Goal: Information Seeking & Learning: Learn about a topic

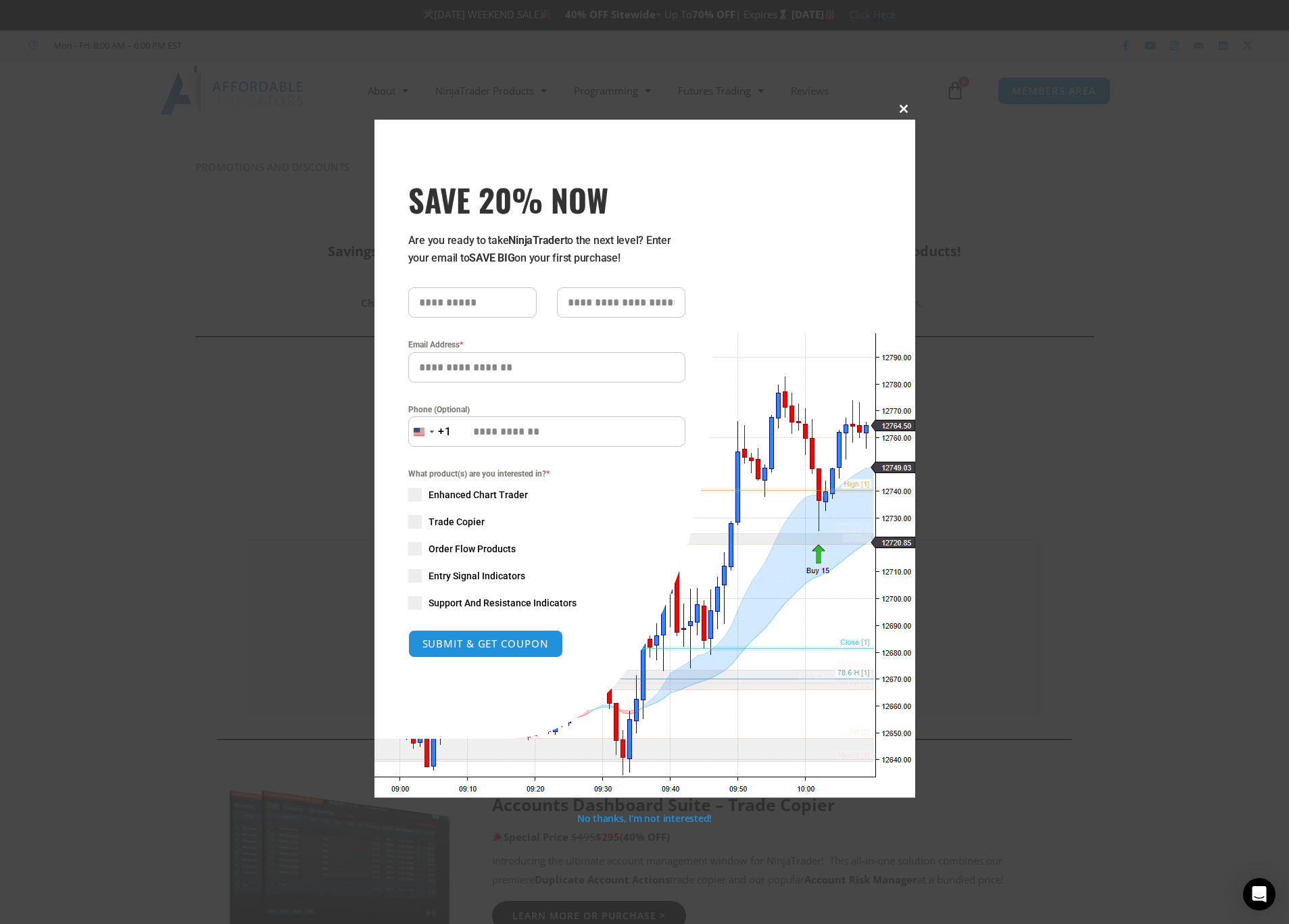
click at [902, 106] on span at bounding box center [904, 109] width 22 height 8
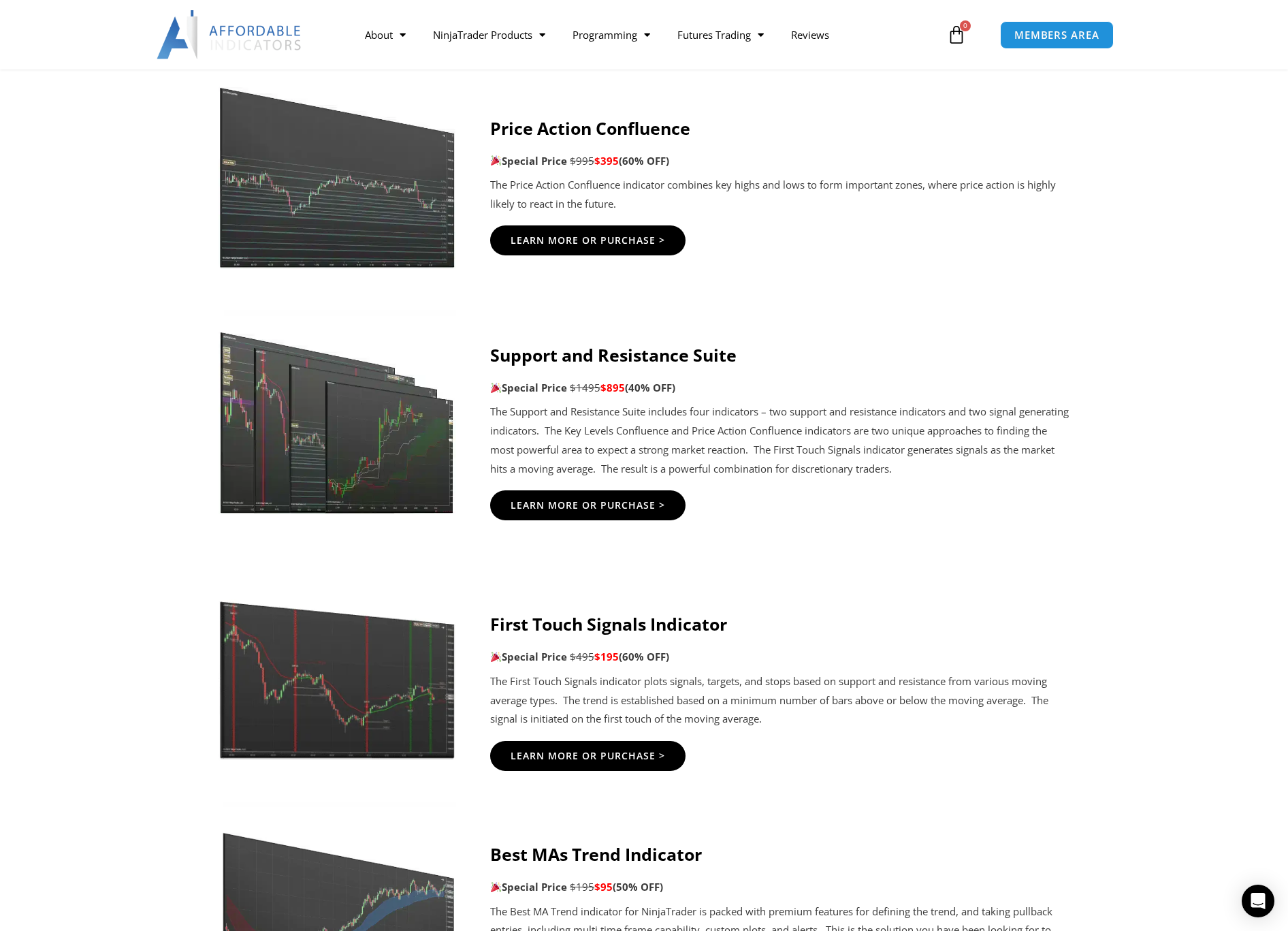
scroll to position [2045, 0]
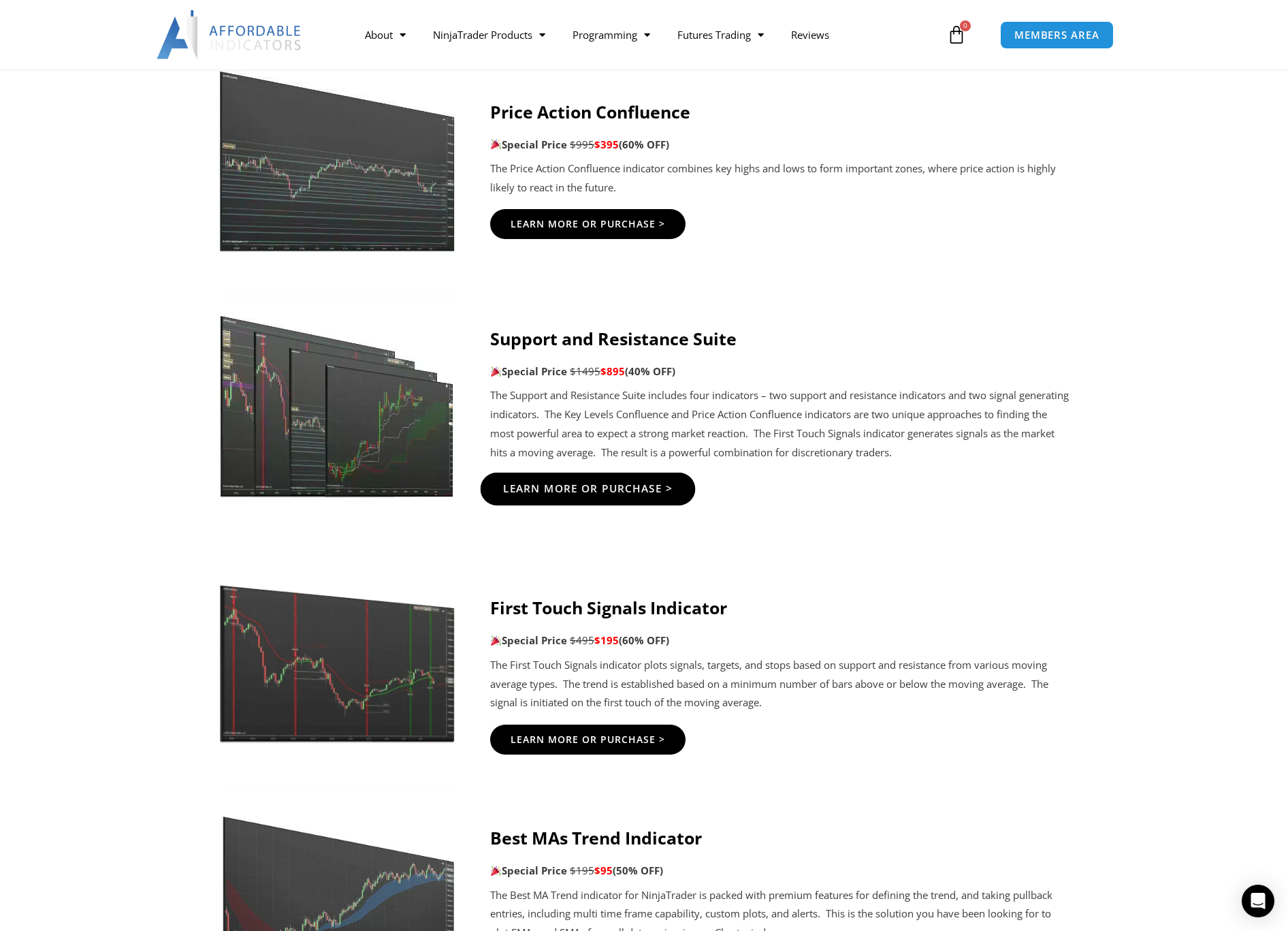
click at [581, 491] on span "Learn More Or Purchase >" at bounding box center [588, 489] width 170 height 10
click at [599, 488] on span "Learn More Or Purchase >" at bounding box center [588, 489] width 170 height 10
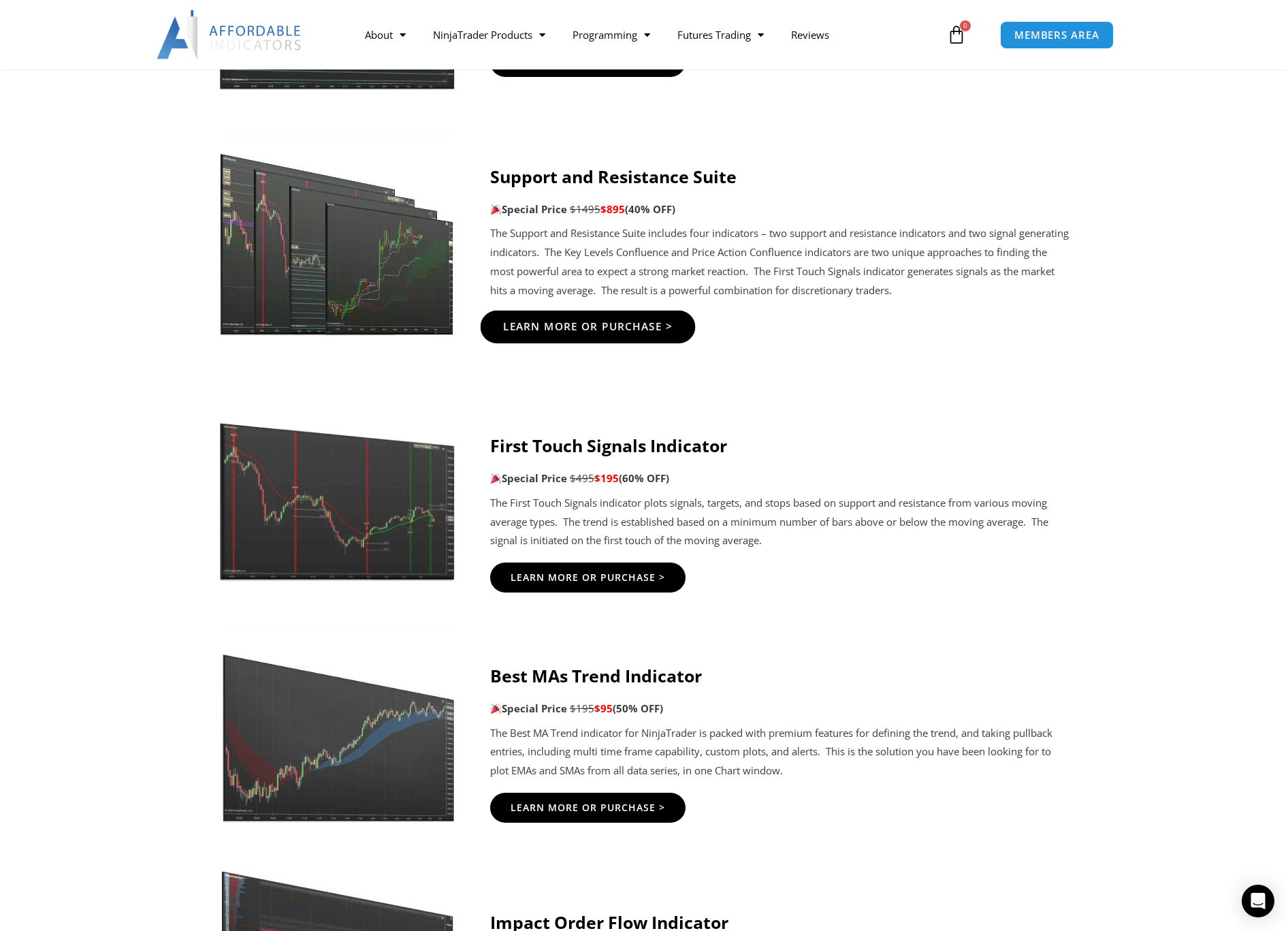
scroll to position [2203, 0]
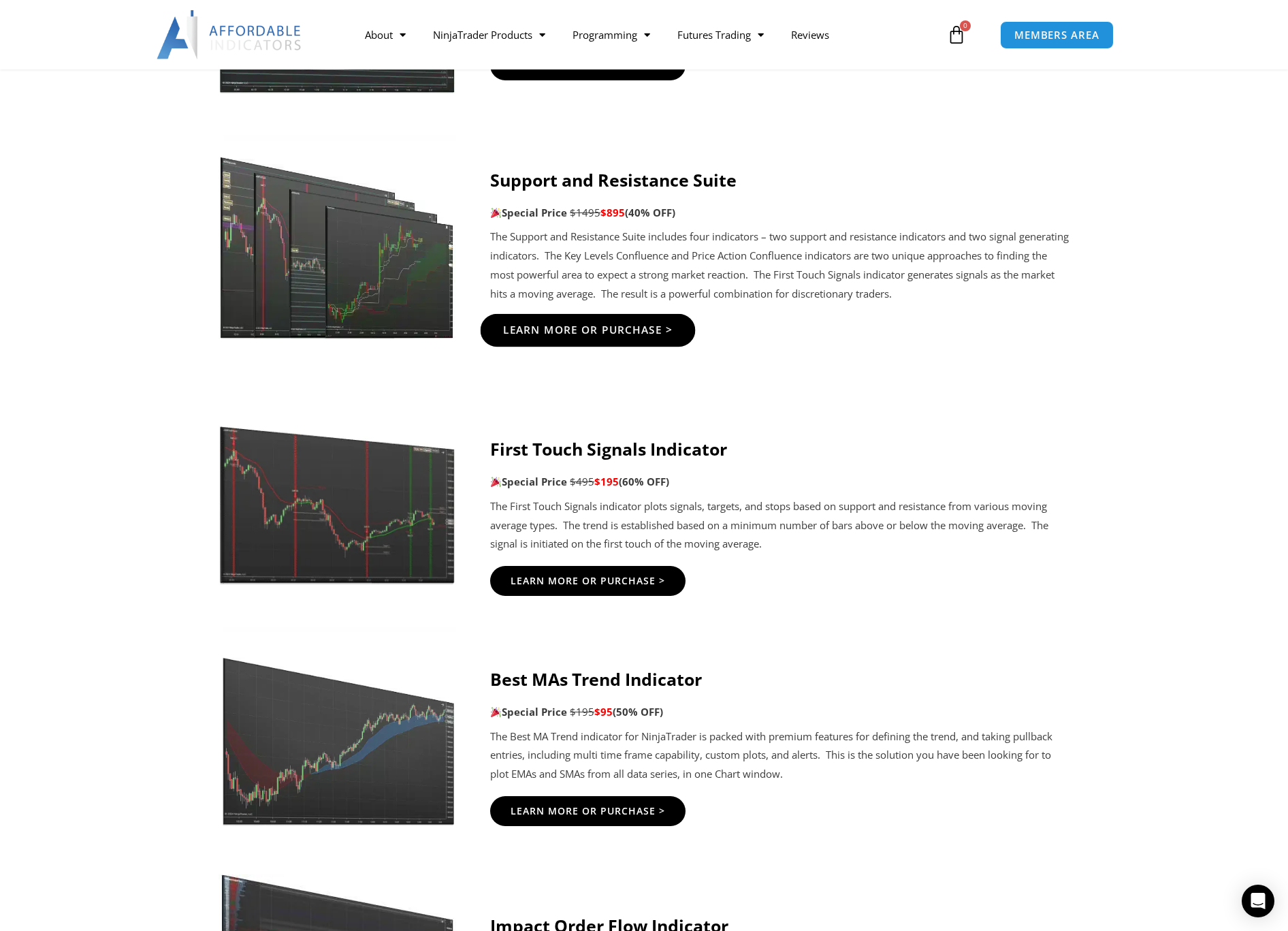
click at [516, 332] on span "Learn More Or Purchase >" at bounding box center [588, 330] width 170 height 10
click at [563, 328] on span "Learn More Or Purchase >" at bounding box center [588, 330] width 170 height 10
click at [599, 582] on span "Learn More Or Purchase >" at bounding box center [588, 580] width 170 height 10
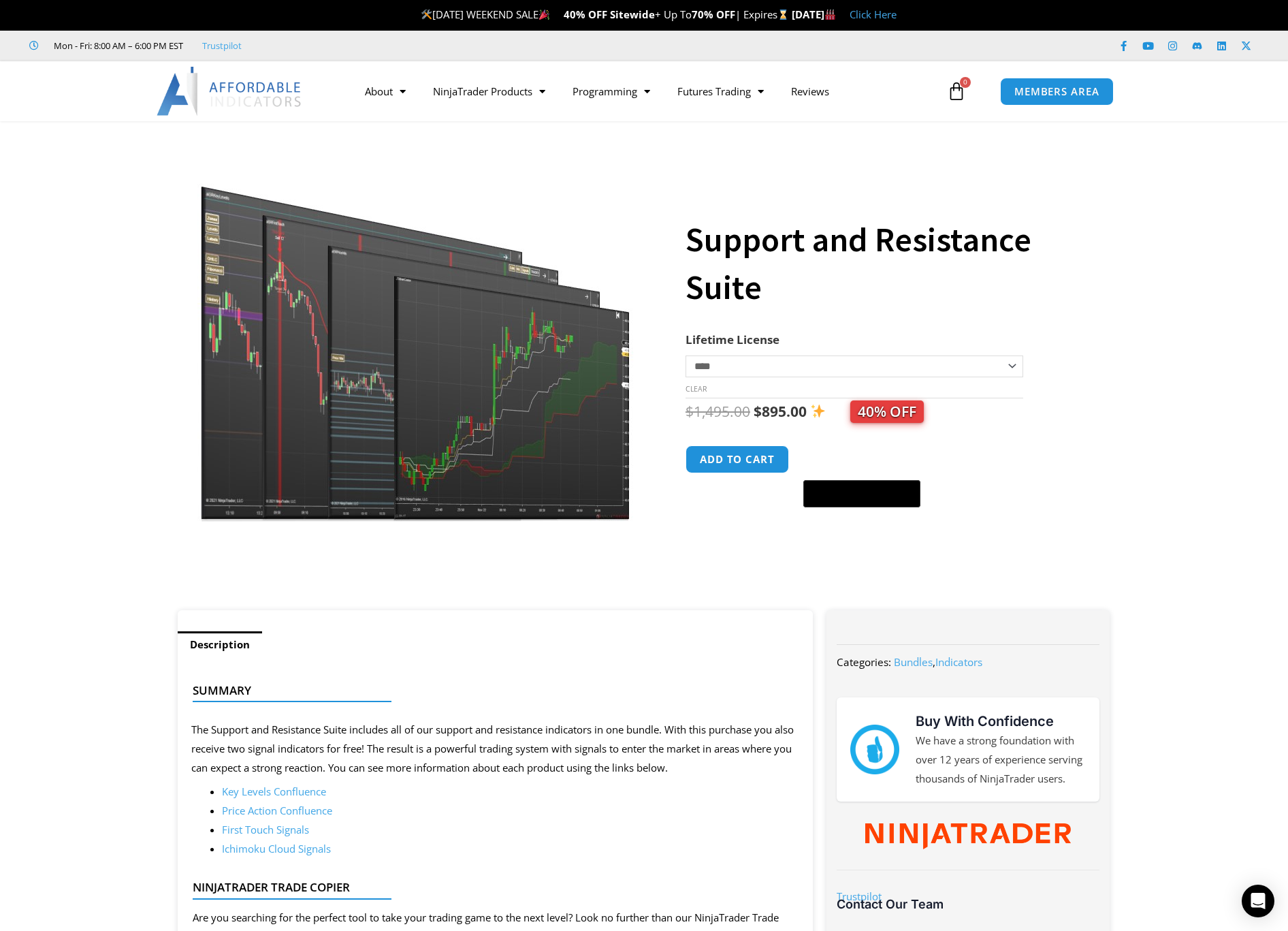
click at [491, 396] on img at bounding box center [416, 333] width 438 height 376
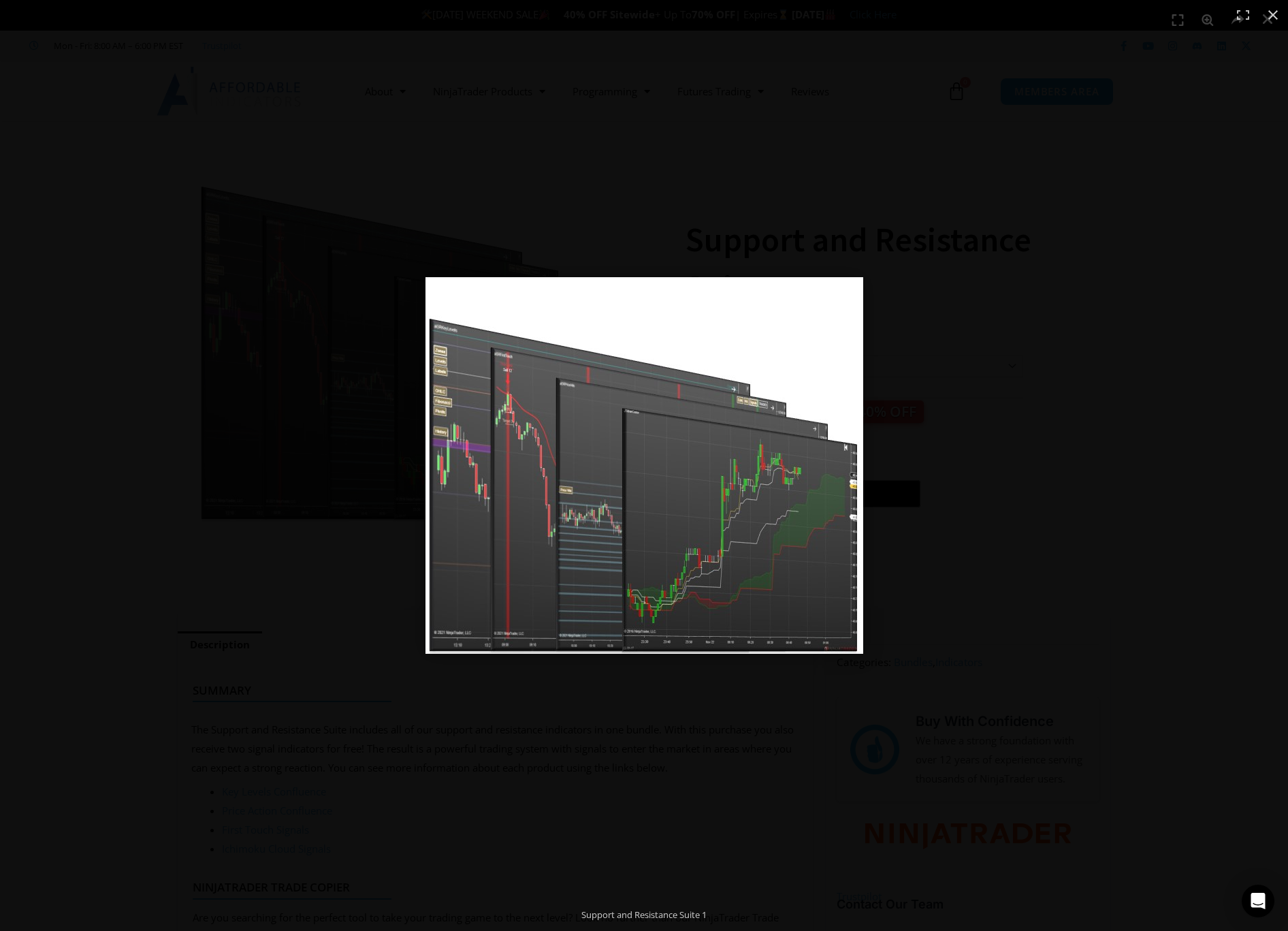
click at [613, 378] on img at bounding box center [644, 465] width 438 height 376
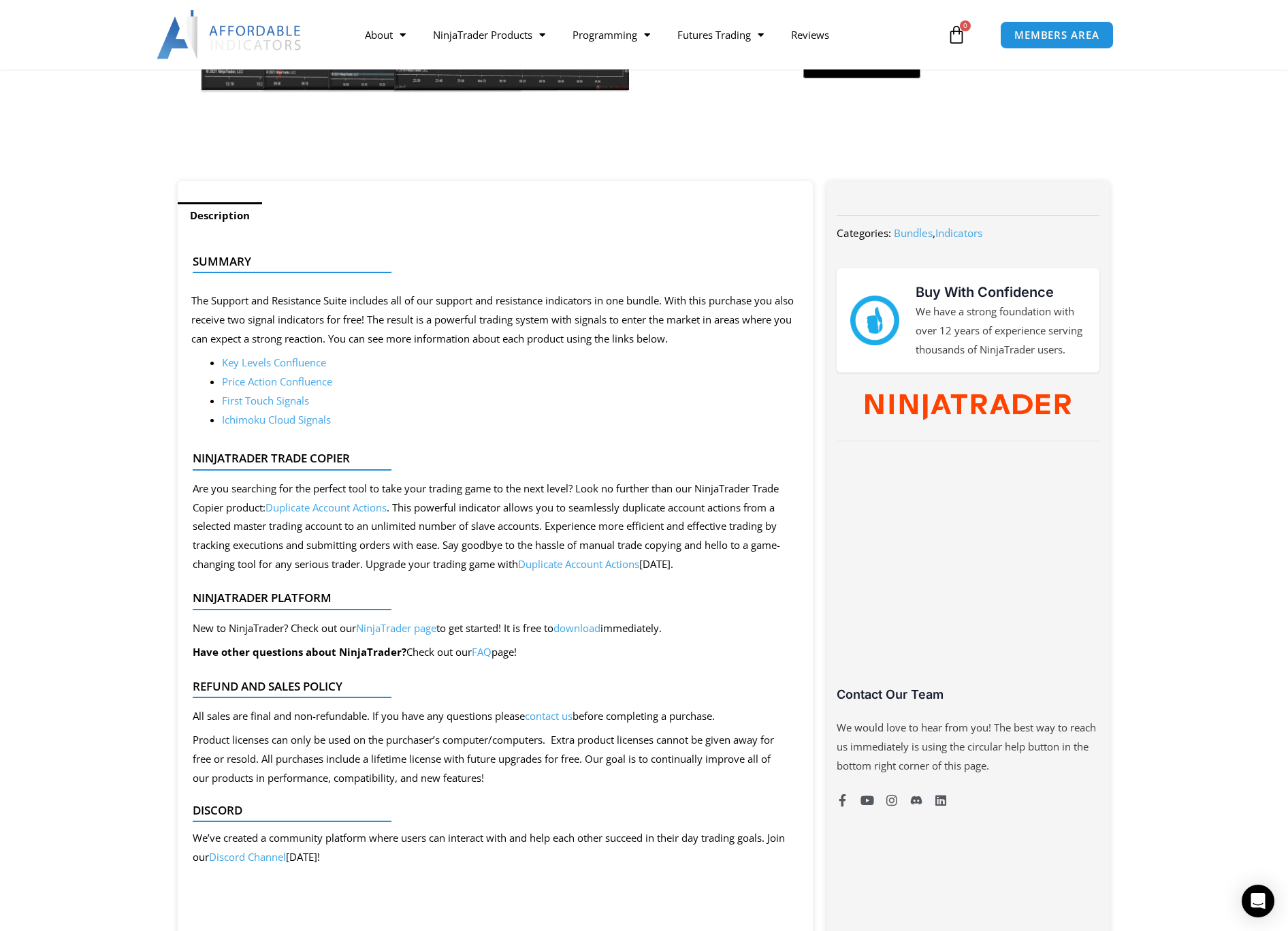
scroll to position [427, 0]
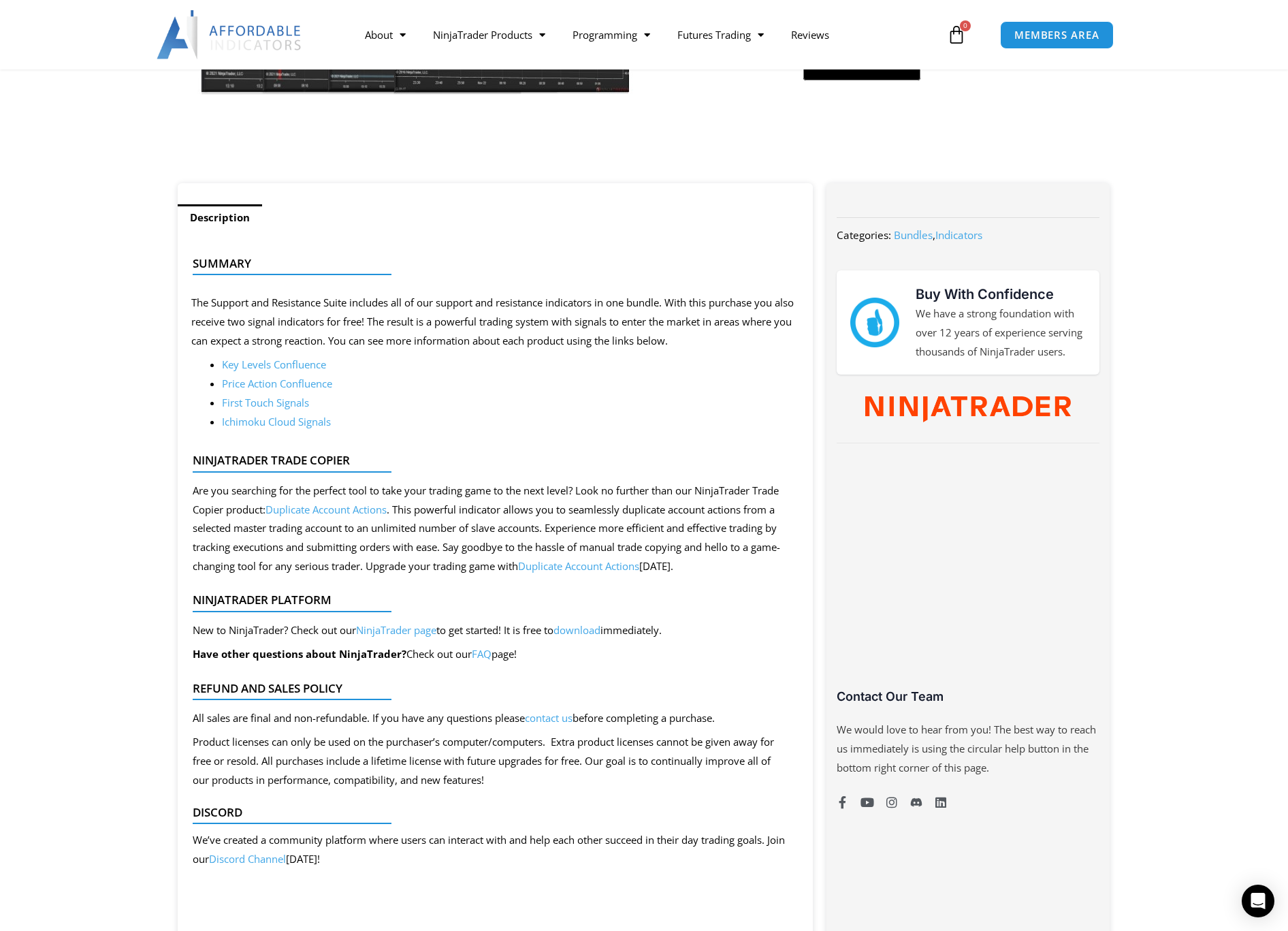
click at [280, 366] on link "Key Levels Confluence" at bounding box center [273, 365] width 104 height 14
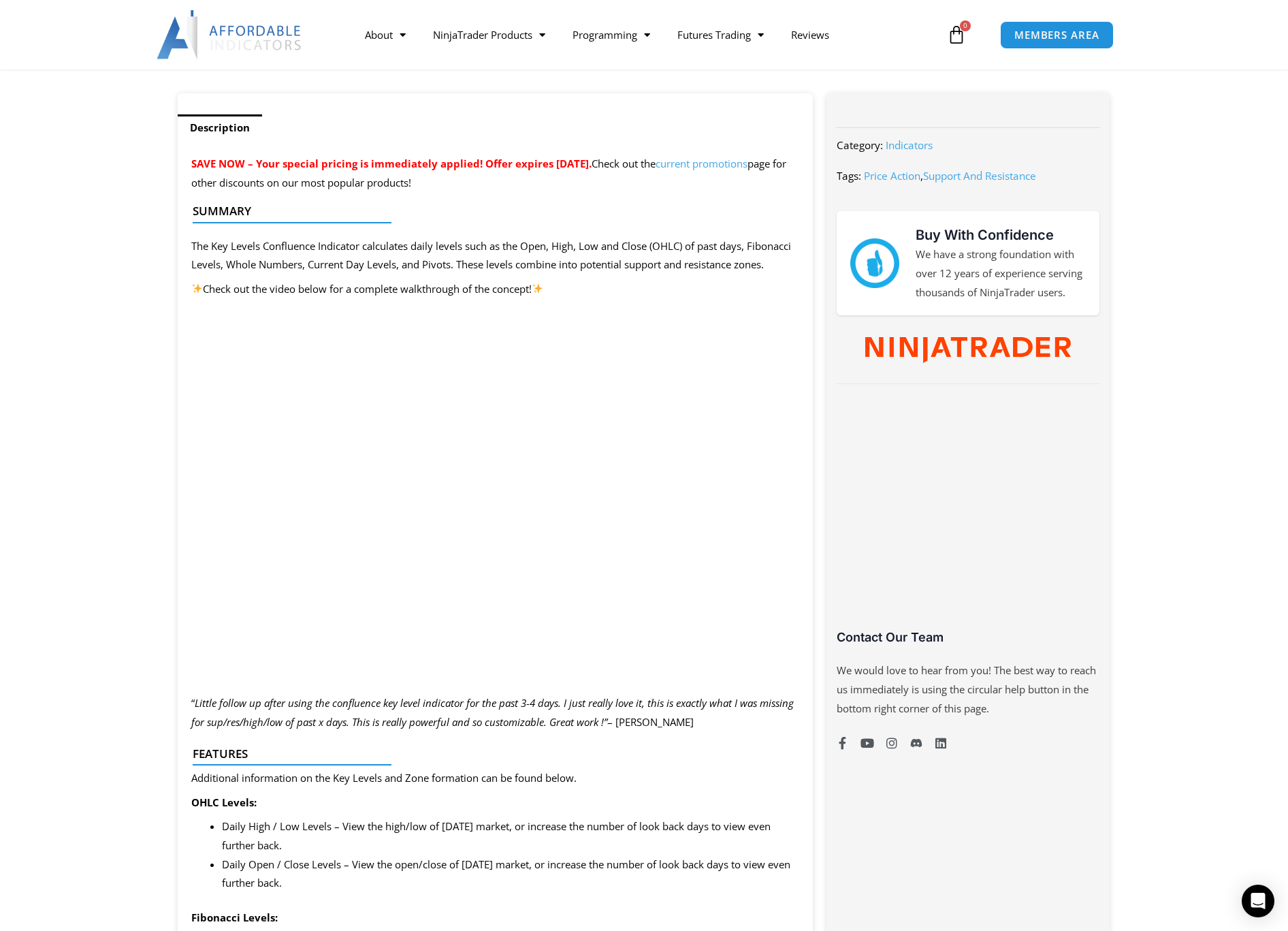
scroll to position [526, 0]
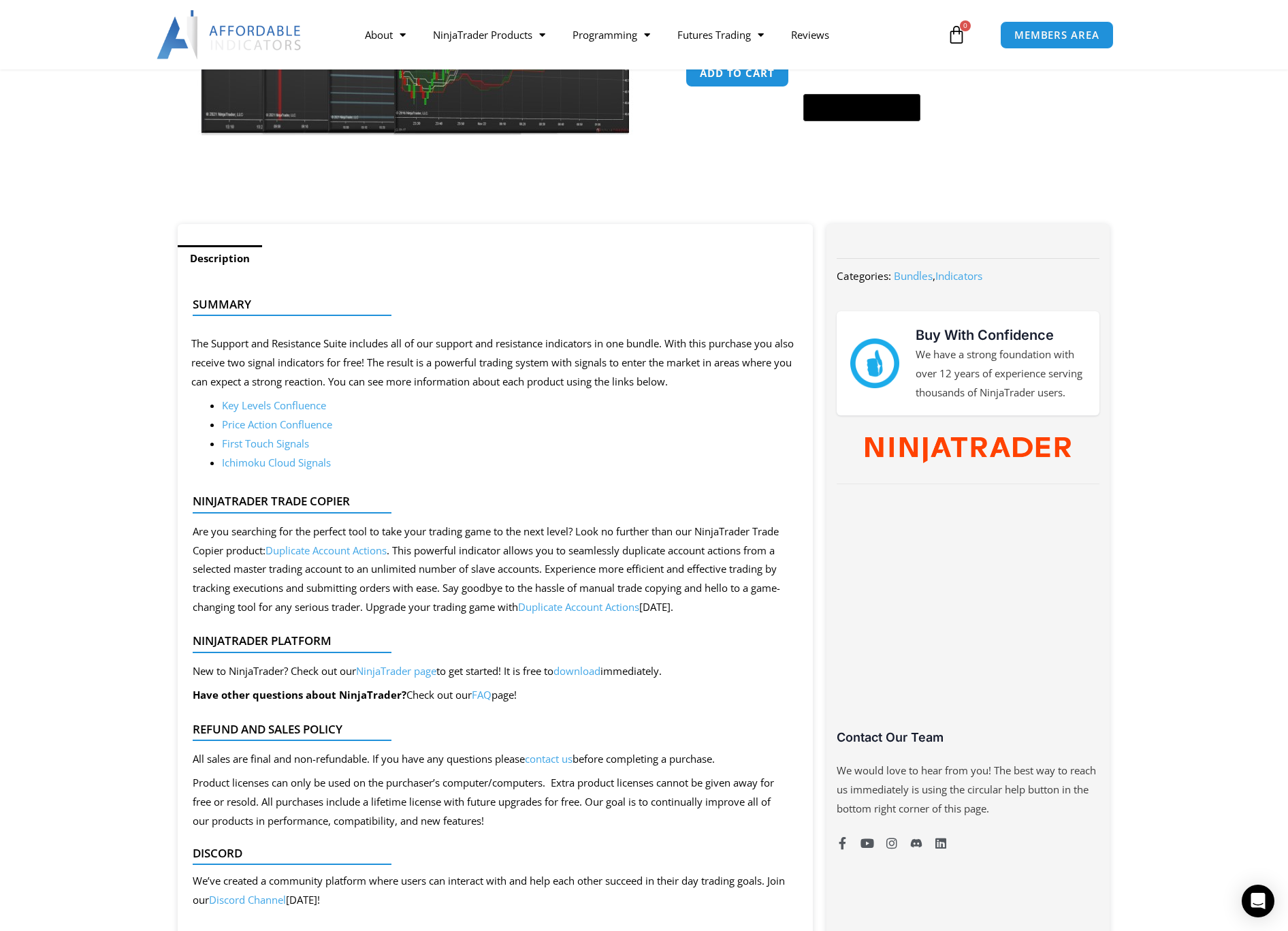
scroll to position [399, 0]
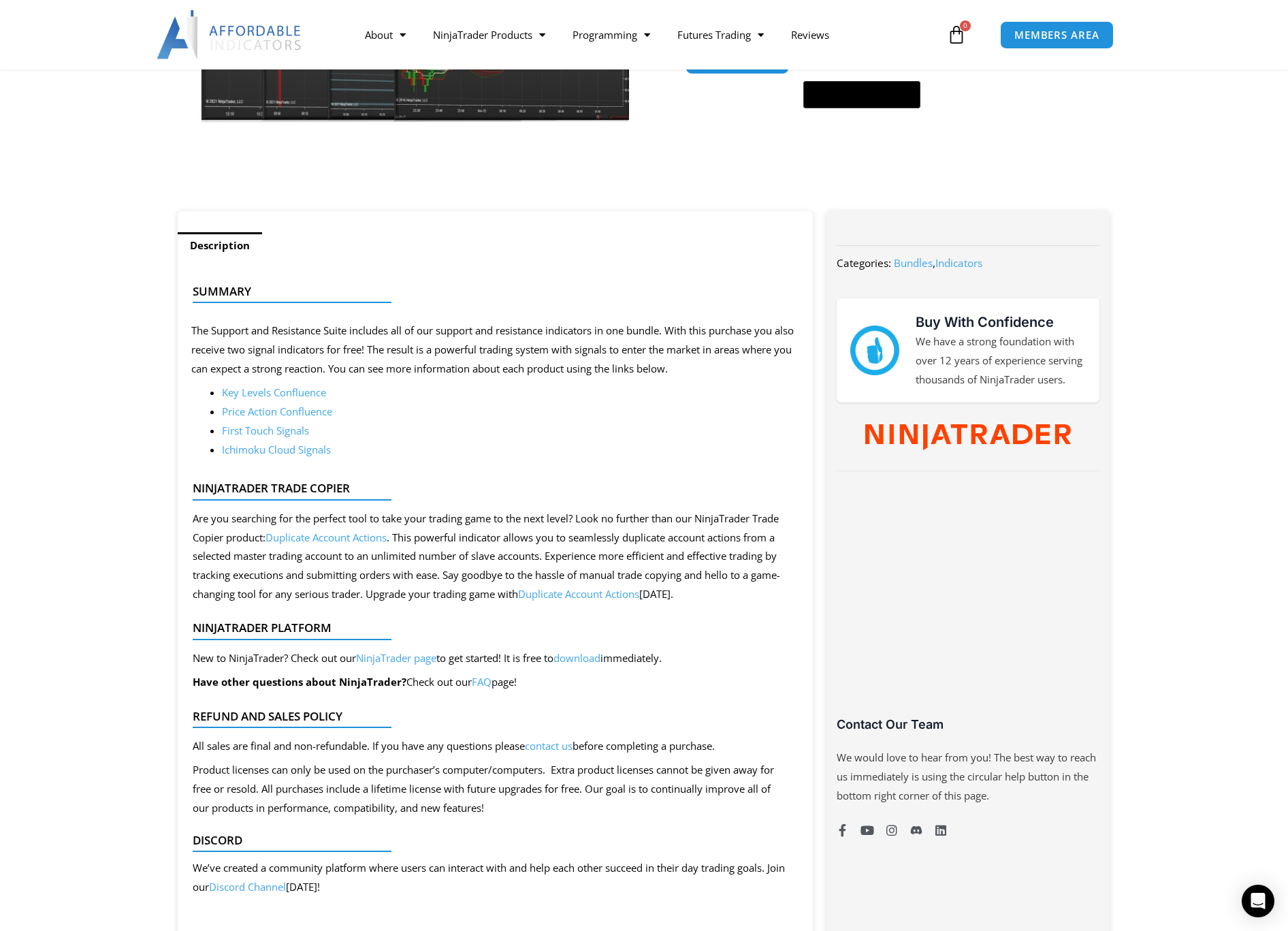
click at [294, 410] on link "Price Action Confluence" at bounding box center [277, 412] width 110 height 14
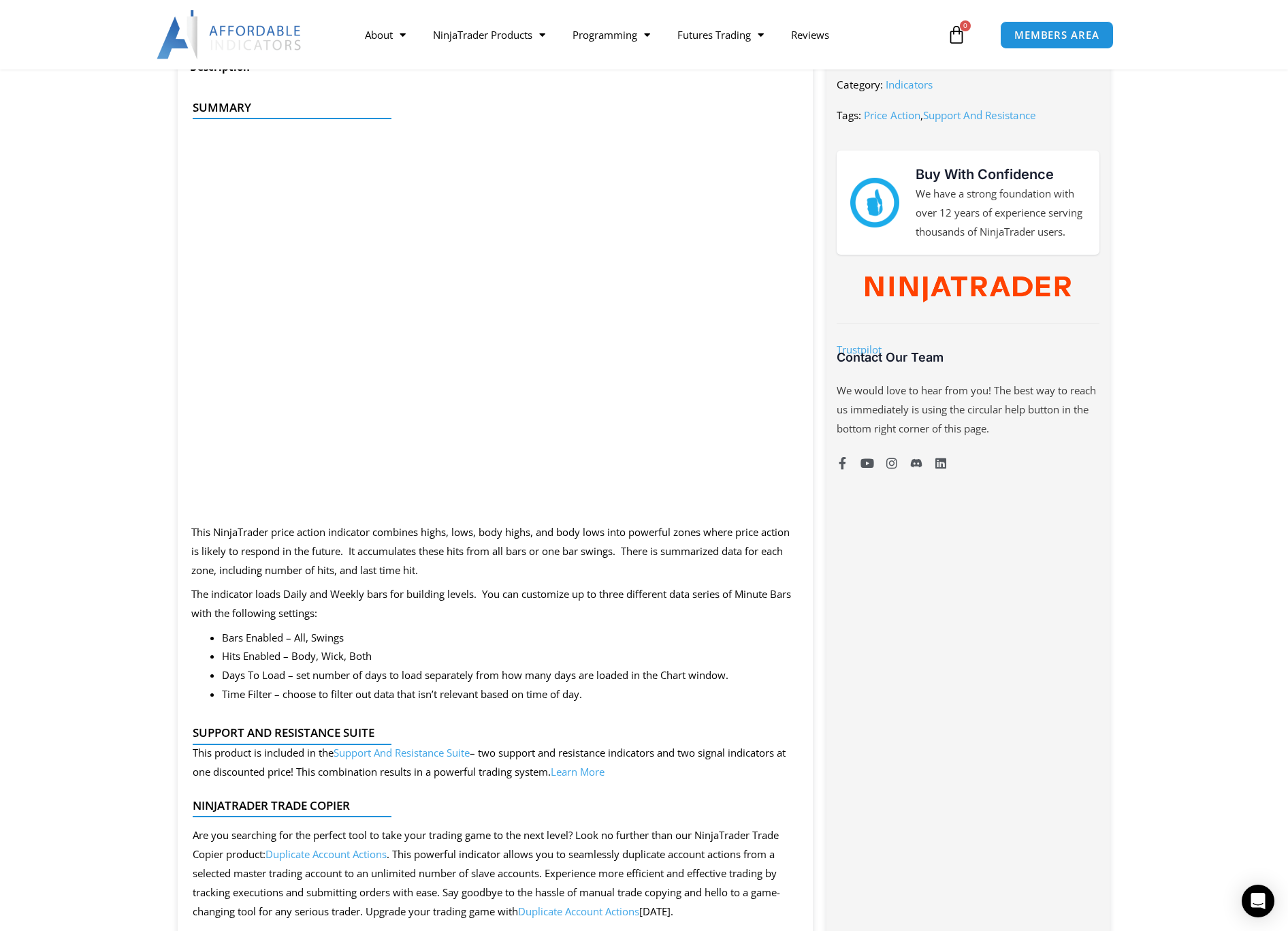
scroll to position [631, 0]
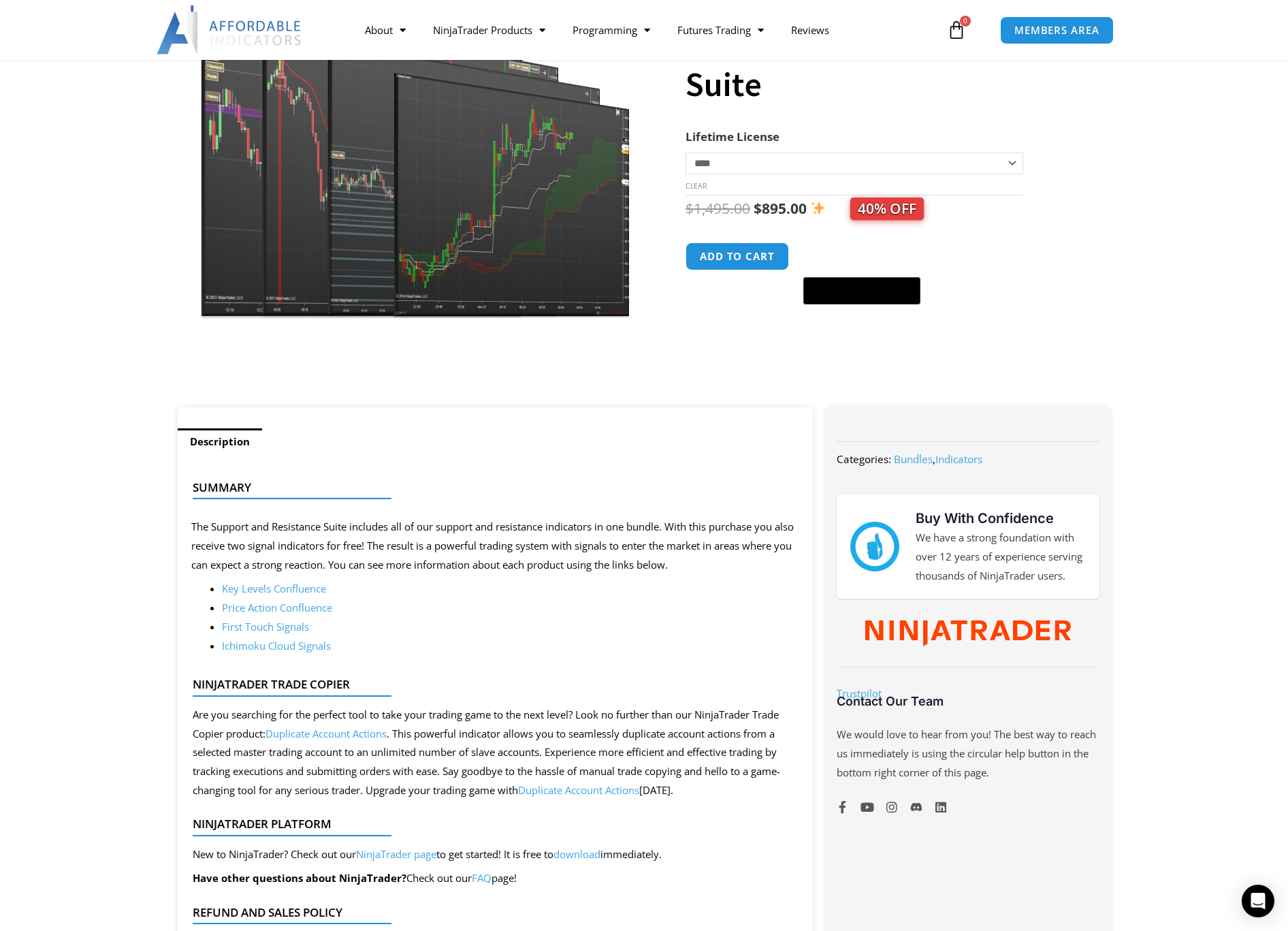
scroll to position [246, 0]
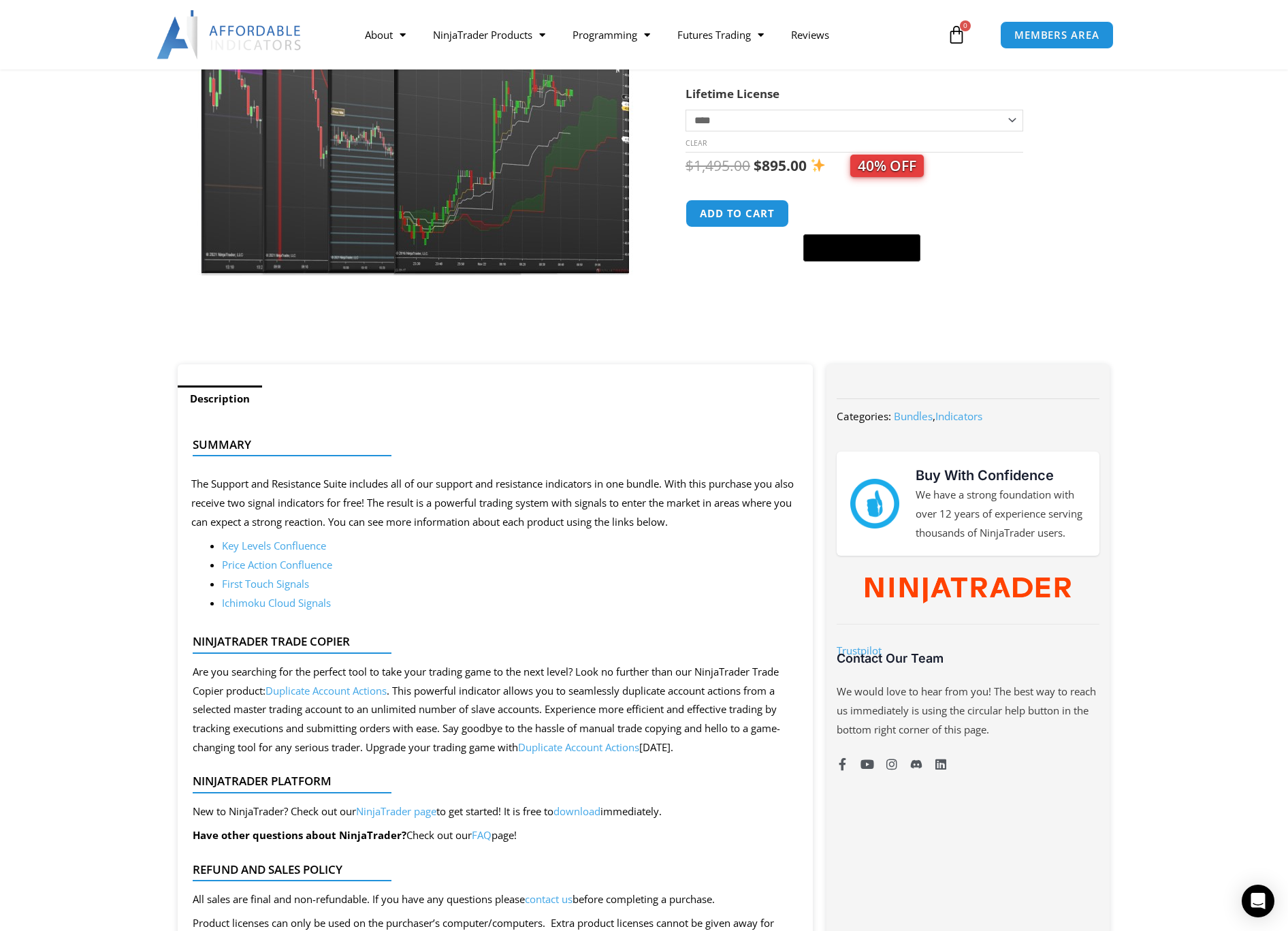
click at [258, 583] on link "First Touch Signals" at bounding box center [265, 584] width 87 height 14
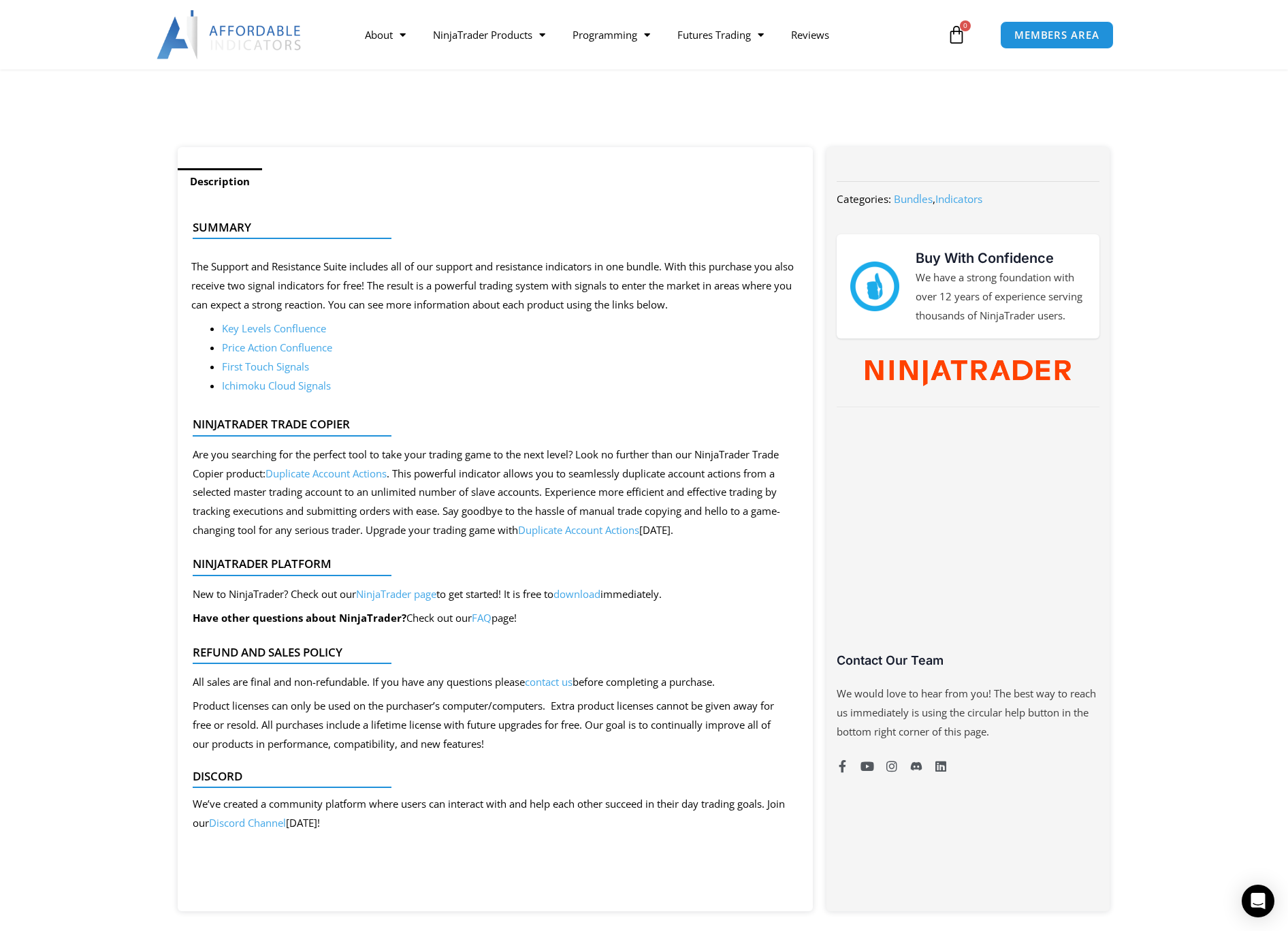
scroll to position [325, 0]
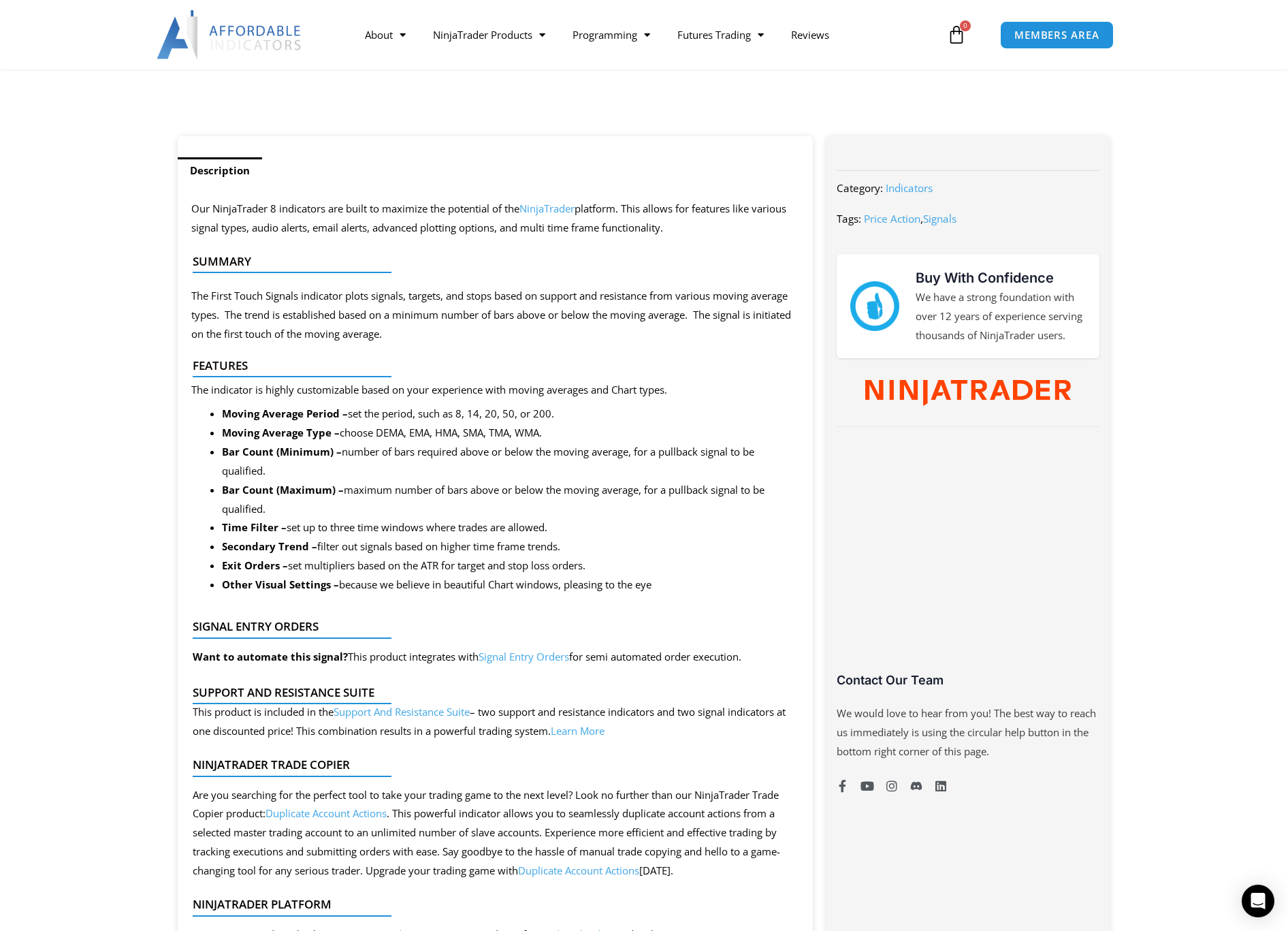
scroll to position [467, 0]
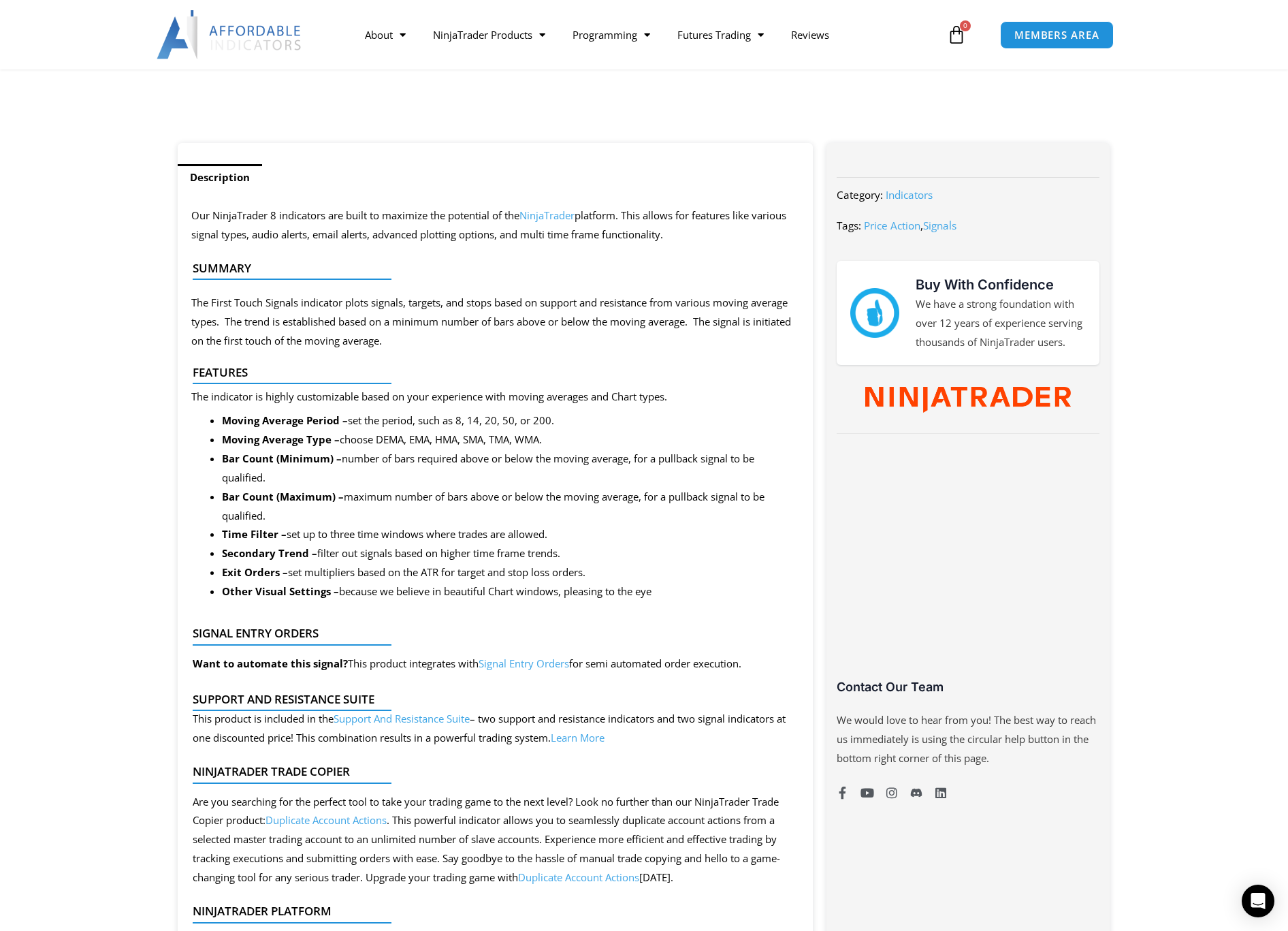
click at [416, 718] on link "Support And Resistance Suite" at bounding box center [401, 718] width 136 height 14
